Goal: Information Seeking & Learning: Learn about a topic

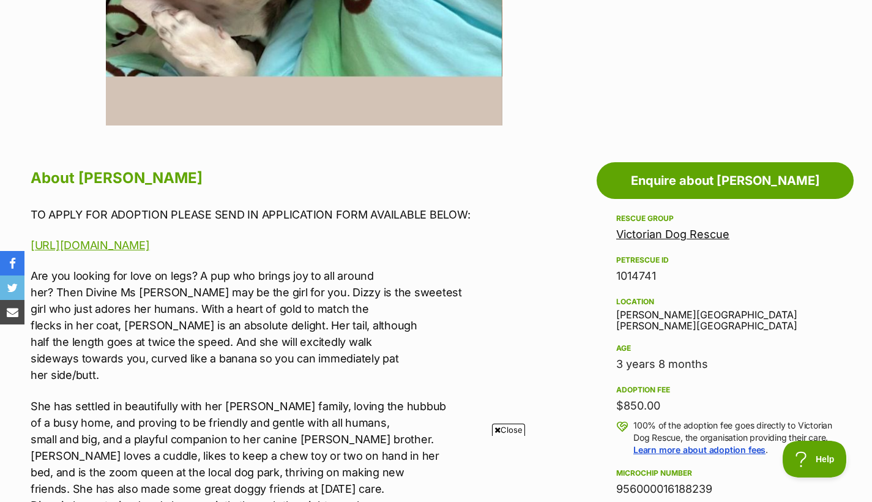
scroll to position [527, 0]
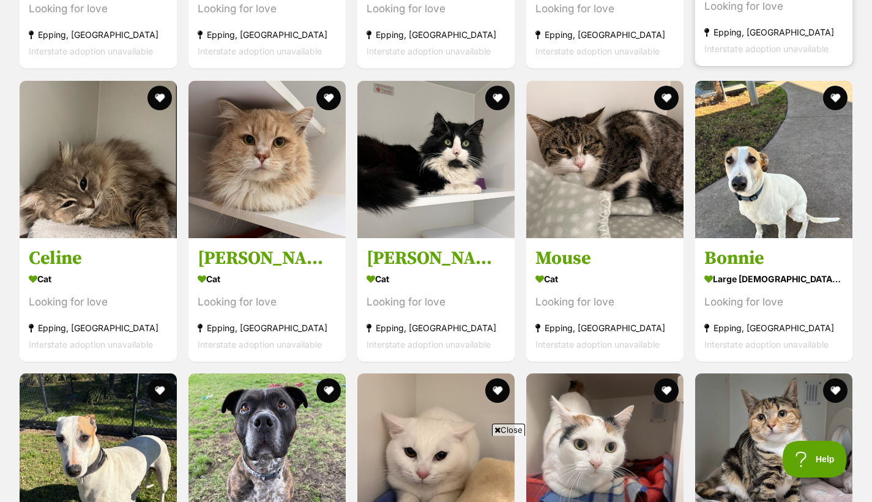
scroll to position [1976, 0]
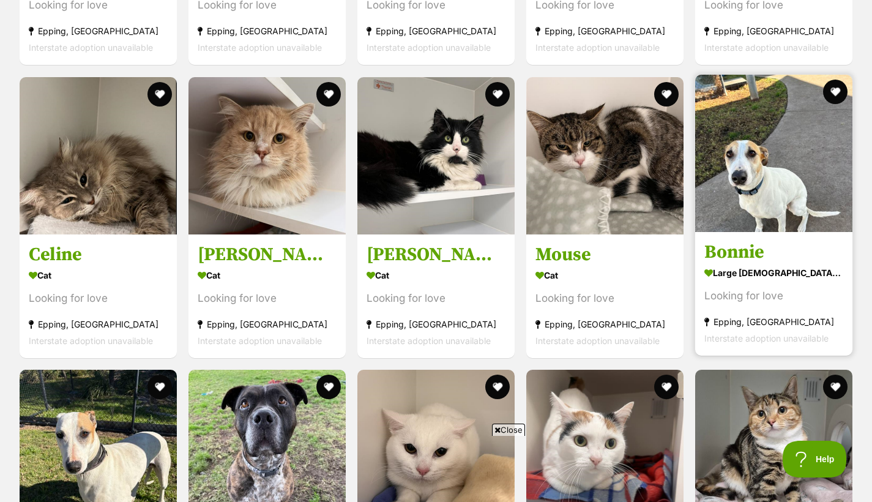
click at [786, 284] on section "large female Dog Looking for love Epping, VIC Interstate adoption unavailable" at bounding box center [773, 305] width 139 height 83
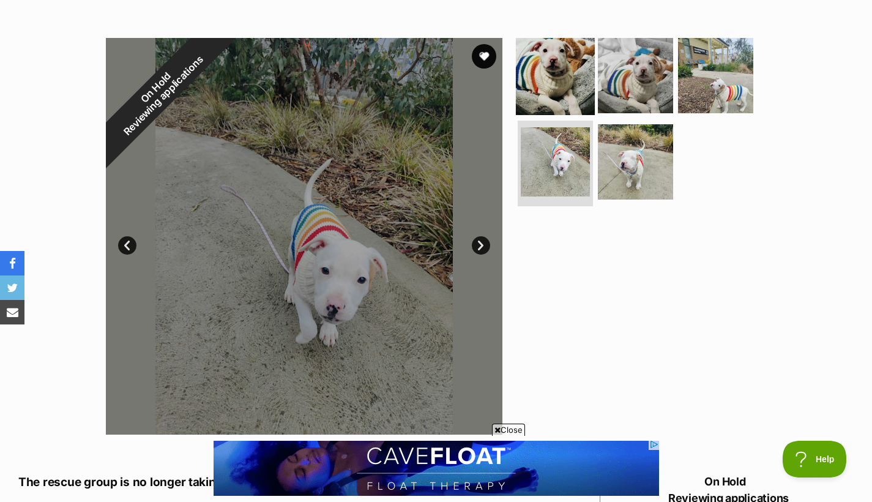
click at [557, 68] on img at bounding box center [555, 74] width 79 height 79
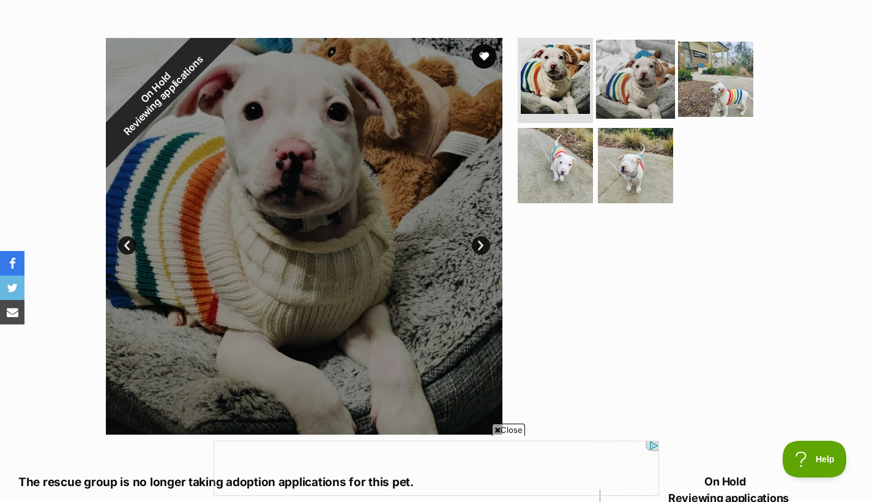
click at [649, 83] on img at bounding box center [635, 78] width 79 height 79
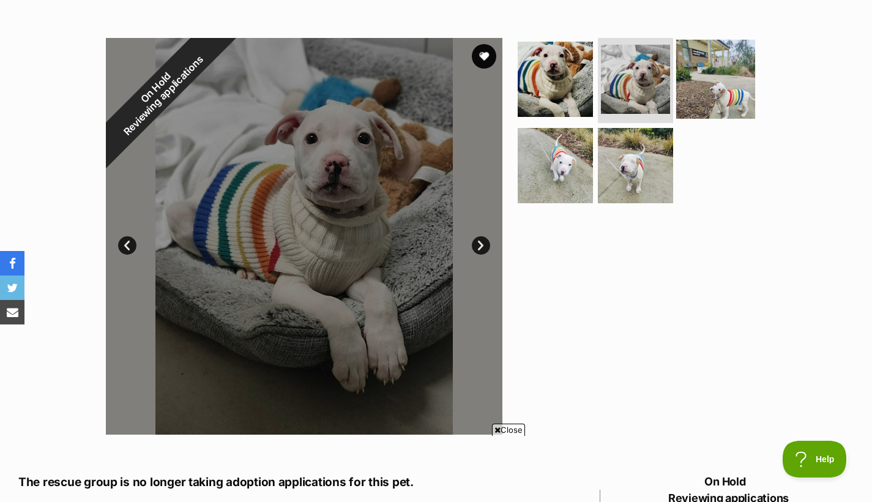
click at [695, 62] on img at bounding box center [715, 78] width 79 height 79
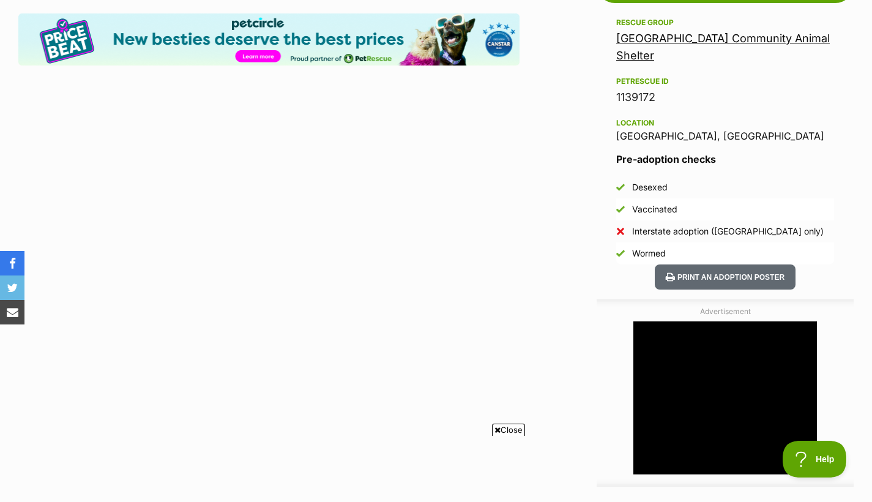
scroll to position [774, 0]
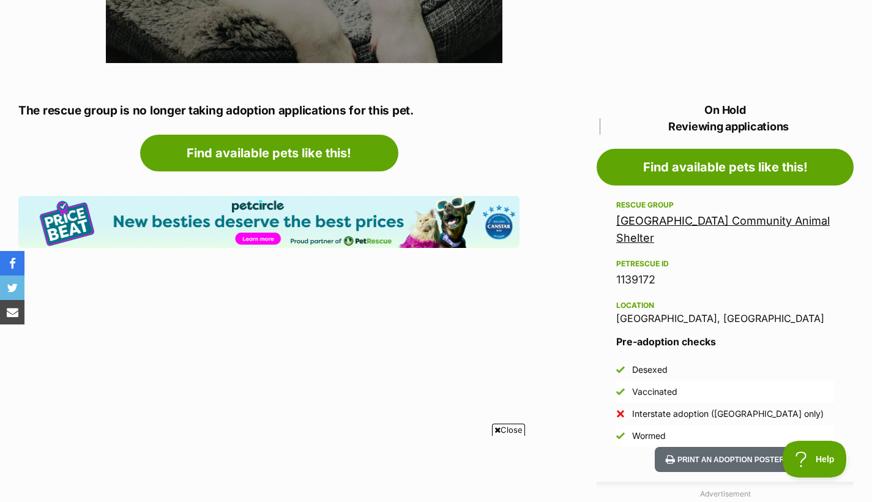
click at [721, 219] on link "[GEOGRAPHIC_DATA] Community Animal Shelter" at bounding box center [723, 229] width 214 height 30
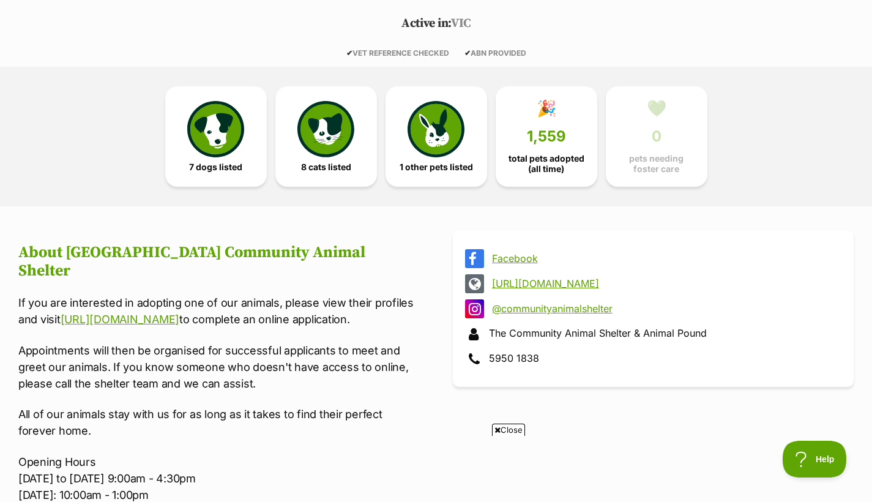
scroll to position [262, 0]
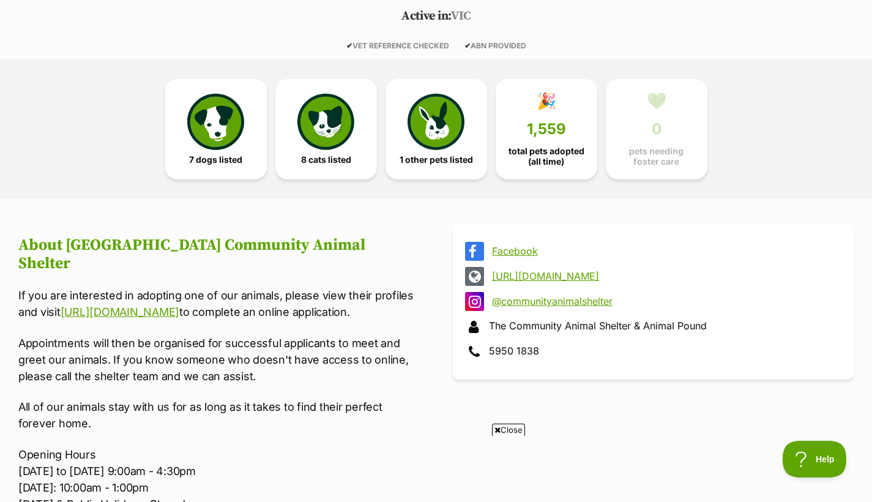
click at [576, 304] on link "@communityanimalshelter" at bounding box center [664, 301] width 345 height 11
click at [743, 273] on link "[URL][DOMAIN_NAME]" at bounding box center [664, 275] width 345 height 11
click at [248, 100] on link "7 dogs listed" at bounding box center [216, 126] width 102 height 100
